Goal: Task Accomplishment & Management: Use online tool/utility

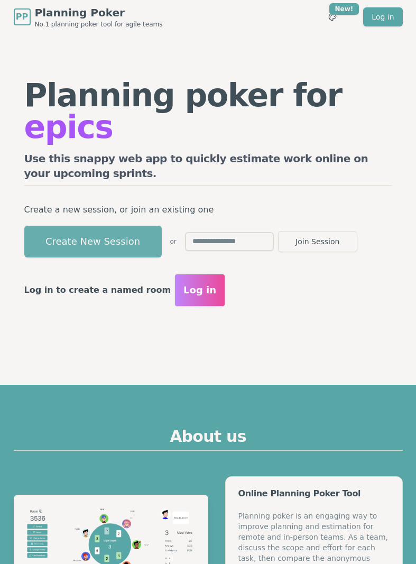
click at [83, 235] on button "Create New Session" at bounding box center [93, 242] width 138 height 32
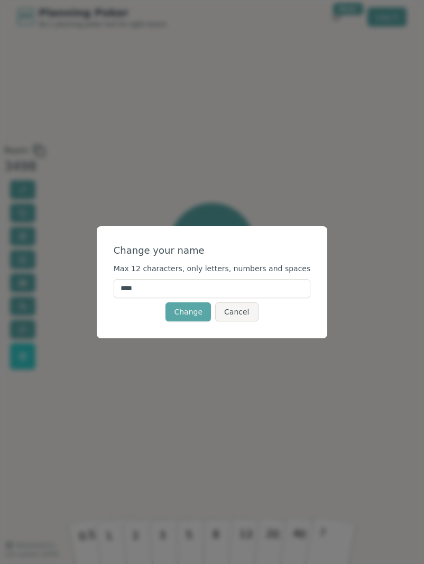
click at [150, 123] on div "Change your name Max 12 characters, only letters, numbers and spaces **** Chang…" at bounding box center [212, 282] width 424 height 564
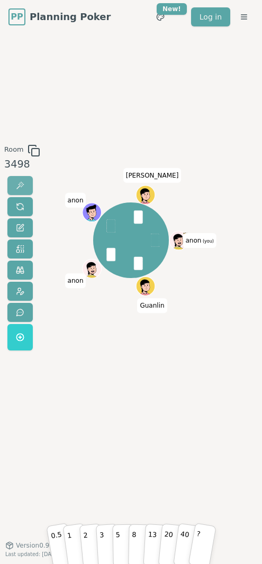
click at [21, 186] on span at bounding box center [20, 185] width 8 height 8
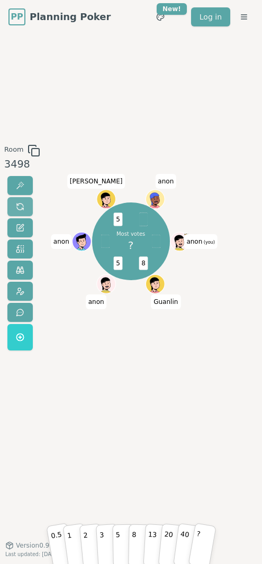
click at [30, 204] on button at bounding box center [19, 206] width 25 height 19
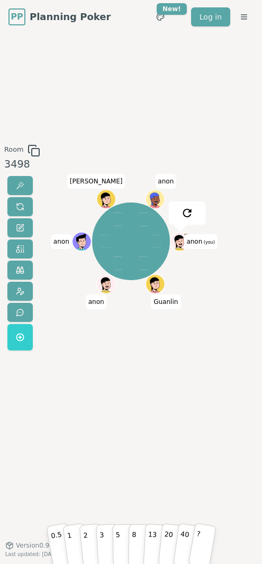
click at [149, 135] on div "Room 3498 anon (you) [PERSON_NAME] [PERSON_NAME] [PERSON_NAME] 0.5 1 2 3 5 8 13…" at bounding box center [131, 289] width 262 height 511
click at [52, 106] on div "Room 3498 anon (you) [PERSON_NAME] [PERSON_NAME] [PERSON_NAME] 0.5 1 2 3 5 8 13…" at bounding box center [131, 289] width 262 height 511
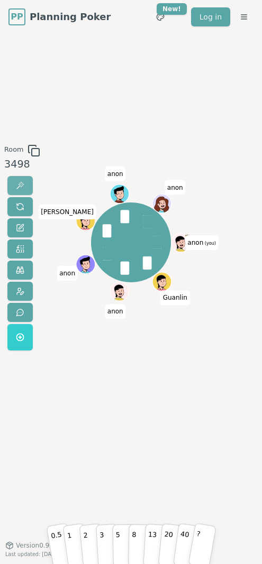
click at [24, 182] on button at bounding box center [19, 185] width 25 height 19
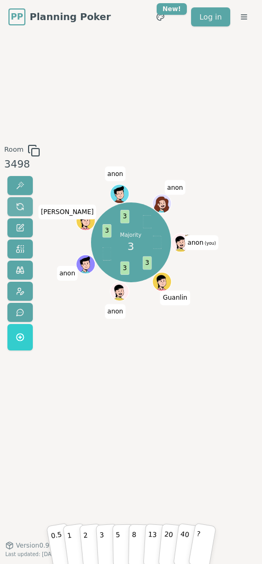
click at [16, 209] on span at bounding box center [20, 207] width 8 height 8
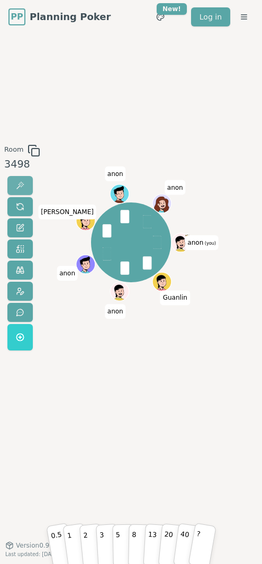
click at [17, 181] on span at bounding box center [20, 185] width 8 height 8
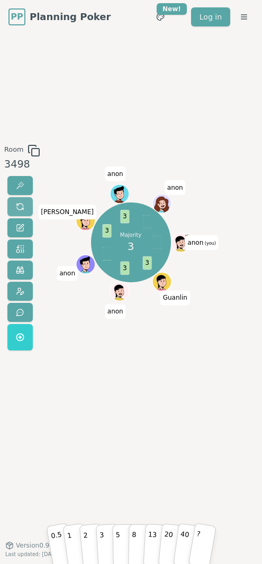
click at [21, 207] on span at bounding box center [20, 207] width 8 height 8
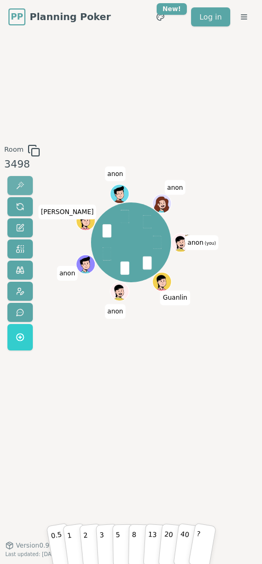
click at [23, 187] on span at bounding box center [20, 185] width 8 height 8
click at [23, 203] on span at bounding box center [20, 207] width 8 height 8
click at [14, 181] on button at bounding box center [19, 185] width 25 height 19
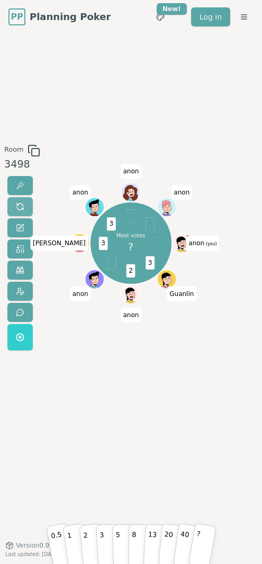
click at [24, 202] on button at bounding box center [19, 206] width 25 height 19
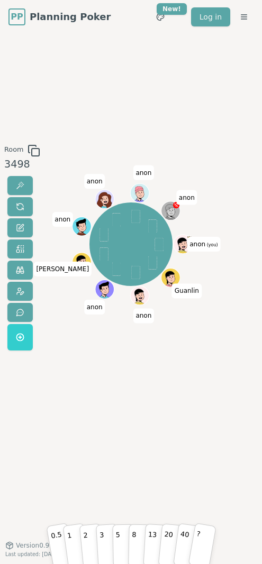
click at [144, 426] on div "anon (you) [PERSON_NAME] [PERSON_NAME] [PERSON_NAME] [PERSON_NAME] [PERSON_NAME]" at bounding box center [131, 289] width 126 height 291
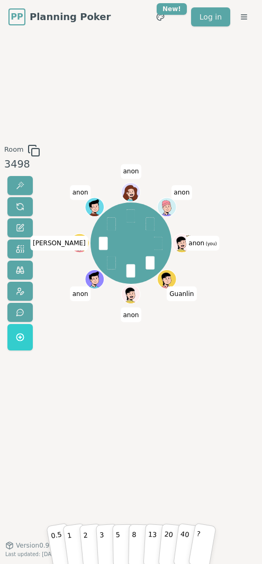
click at [6, 178] on div "Room 3498" at bounding box center [20, 249] width 40 height 211
click at [24, 180] on button at bounding box center [19, 185] width 25 height 19
click at [21, 207] on span at bounding box center [20, 207] width 8 height 8
click at [191, 76] on div "Room 3498 anon (you) [PERSON_NAME] [PERSON_NAME] [PERSON_NAME] [PERSON_NAME] an…" at bounding box center [131, 289] width 262 height 511
click at [19, 185] on span at bounding box center [20, 185] width 8 height 8
